Goal: Communication & Community: Answer question/provide support

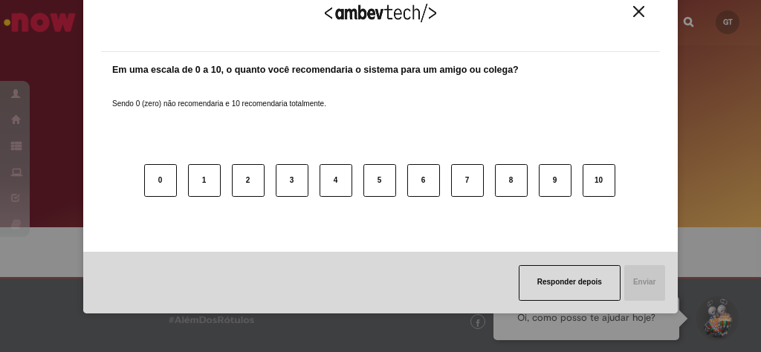
click at [143, 100] on body "Pular para o conteúdo da página Requisições 8 Exibir Todas as Solicitações Comp…" at bounding box center [380, 176] width 761 height 352
click at [633, 16] on img "Close" at bounding box center [638, 11] width 11 height 11
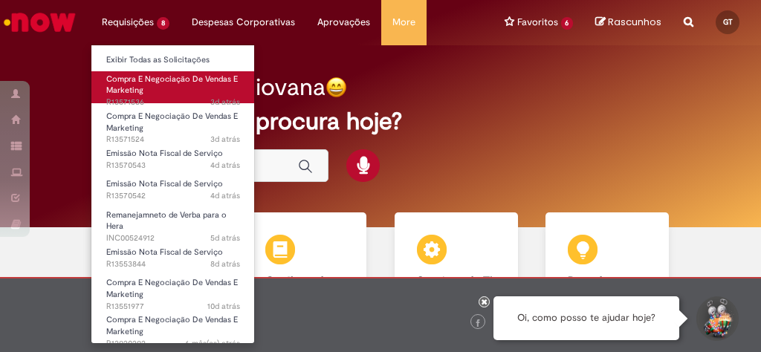
click at [133, 87] on span "Compra E Negociação De Vendas E Marketing" at bounding box center [171, 85] width 131 height 23
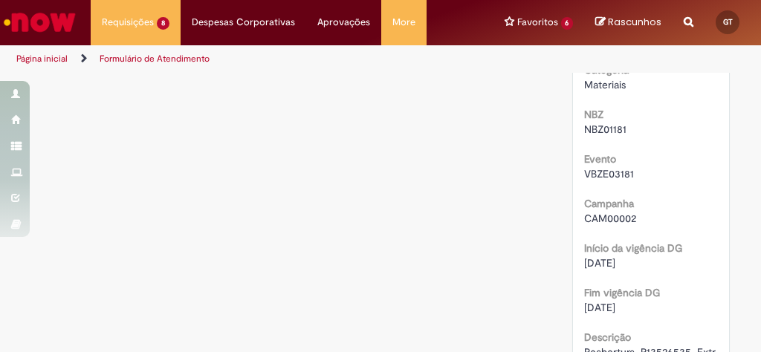
scroll to position [951, 0]
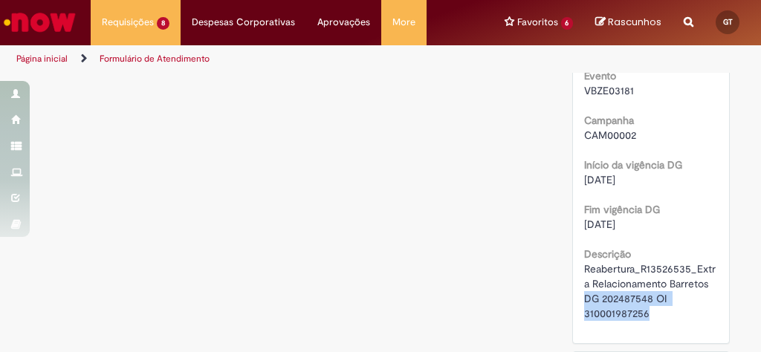
drag, startPoint x: 643, startPoint y: 294, endPoint x: 569, endPoint y: 287, distance: 74.6
copy span "DG 202487548 OI 310001987256"
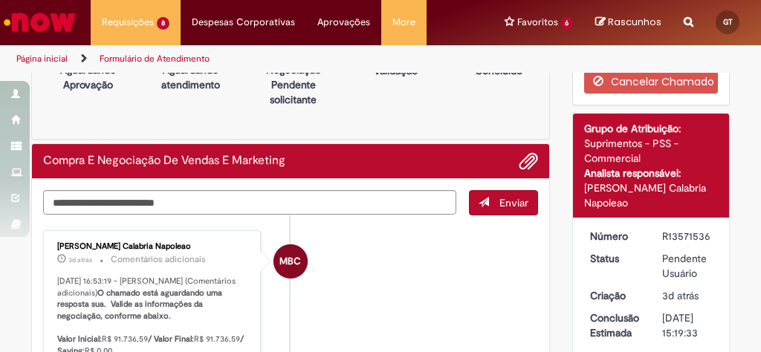
scroll to position [0, 0]
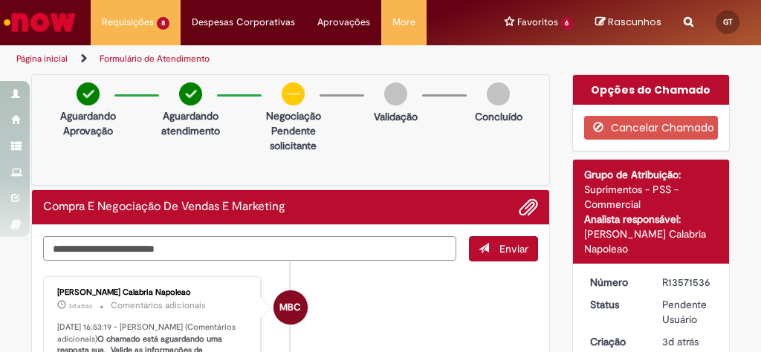
click at [287, 244] on textarea "Digite sua mensagem aqui..." at bounding box center [249, 248] width 413 height 25
paste textarea "**********"
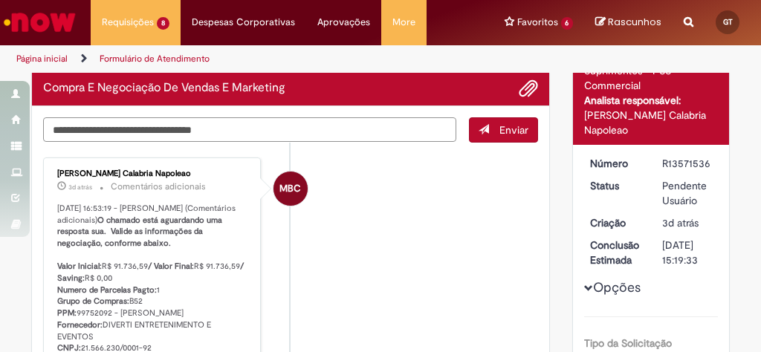
scroll to position [59, 0]
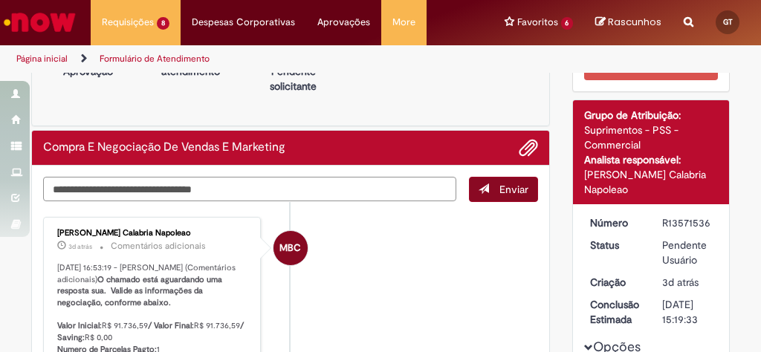
type textarea "**********"
click at [489, 180] on button "Enviar" at bounding box center [503, 189] width 69 height 25
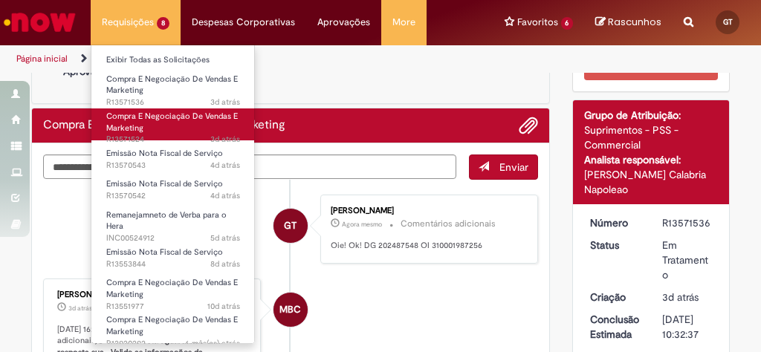
click at [153, 128] on link "Compra E Negociação De Vendas E Marketing 3d atrás 3 dias atrás R13571524" at bounding box center [172, 124] width 163 height 32
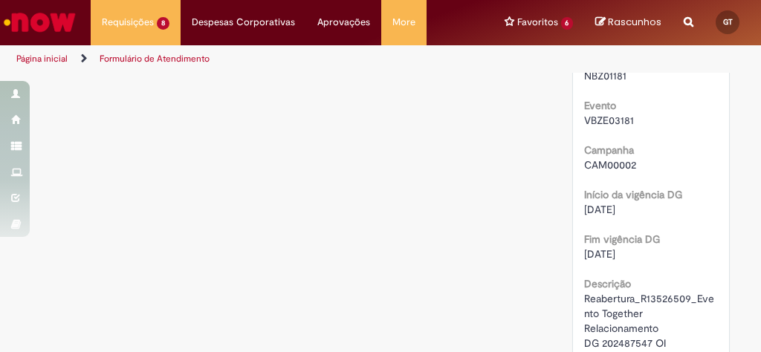
scroll to position [1010, 0]
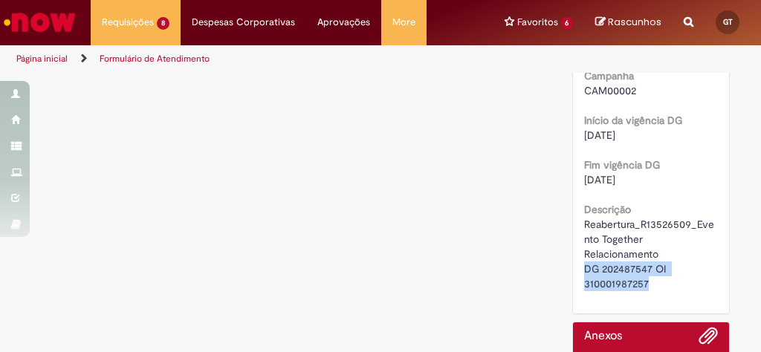
drag, startPoint x: 663, startPoint y: 236, endPoint x: 578, endPoint y: 230, distance: 84.9
copy span "DG 202487547 OI 310001987257"
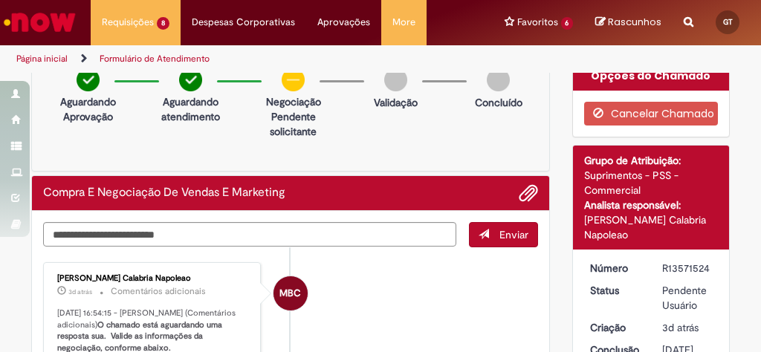
scroll to position [0, 0]
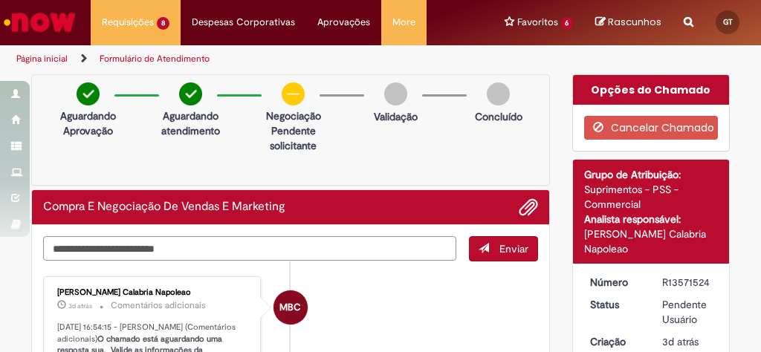
click at [224, 247] on textarea "Digite sua mensagem aqui..." at bounding box center [249, 248] width 413 height 25
paste textarea "**********"
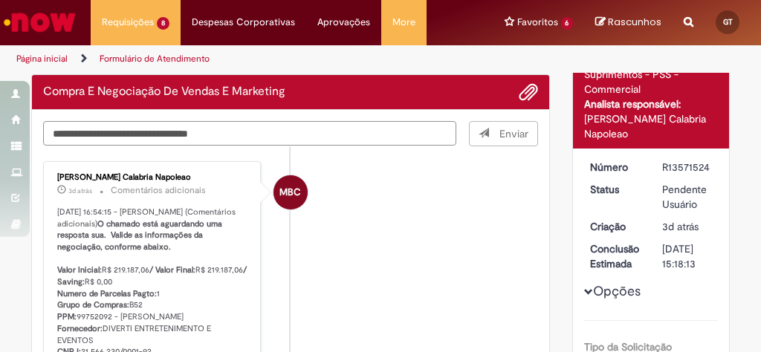
scroll to position [178, 0]
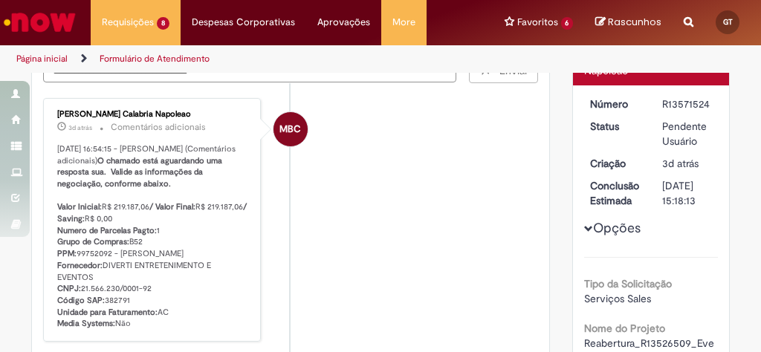
type textarea "**********"
